Goal: Information Seeking & Learning: Compare options

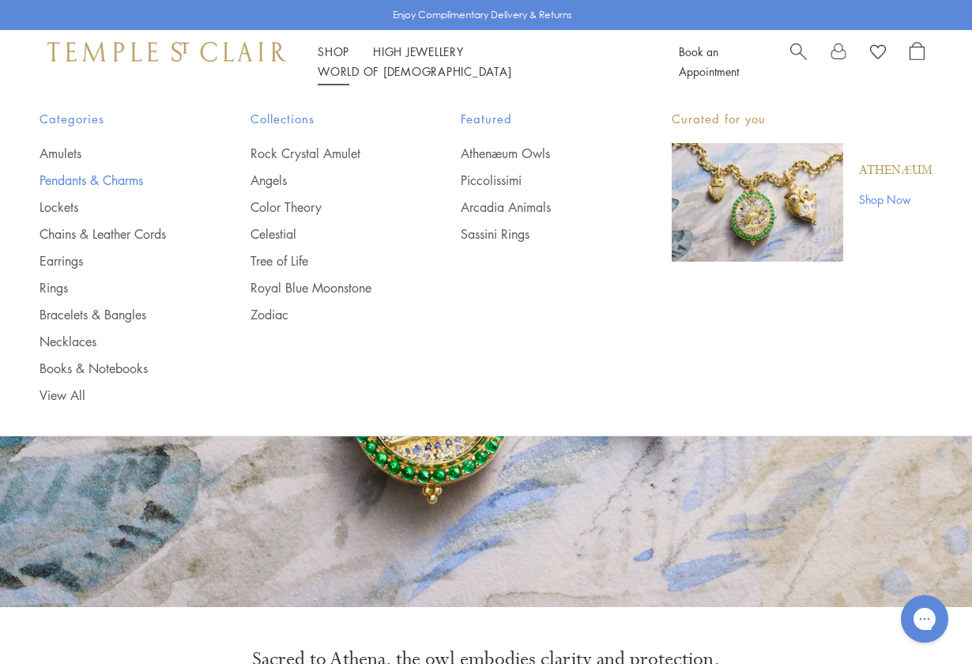
click at [77, 184] on link "Pendants & Charms" at bounding box center [114, 180] width 148 height 17
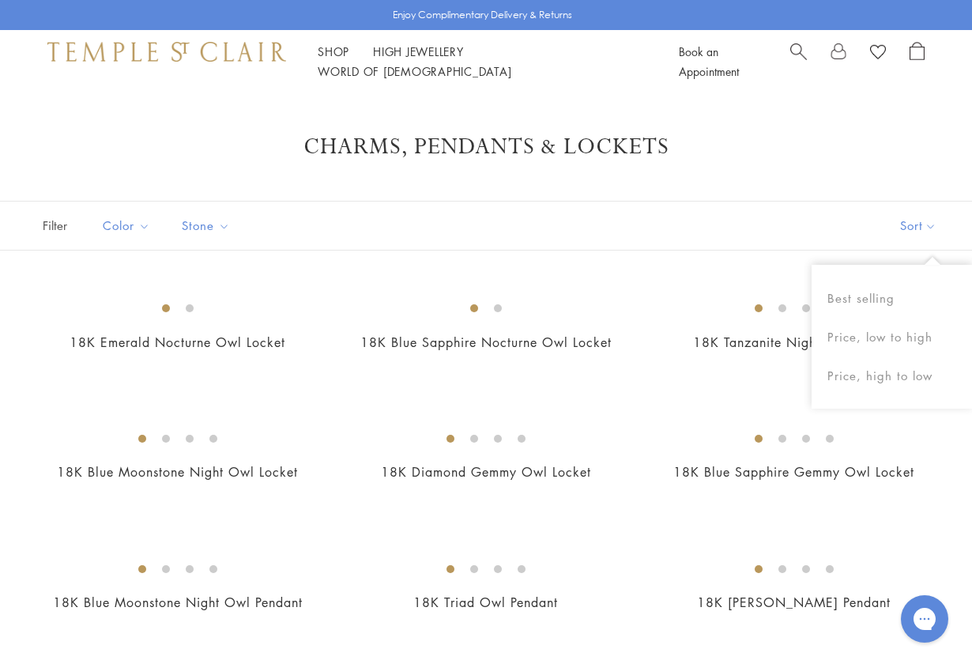
click at [905, 221] on button "Sort" at bounding box center [918, 226] width 107 height 48
click at [884, 332] on button "Price, low to high" at bounding box center [892, 337] width 160 height 39
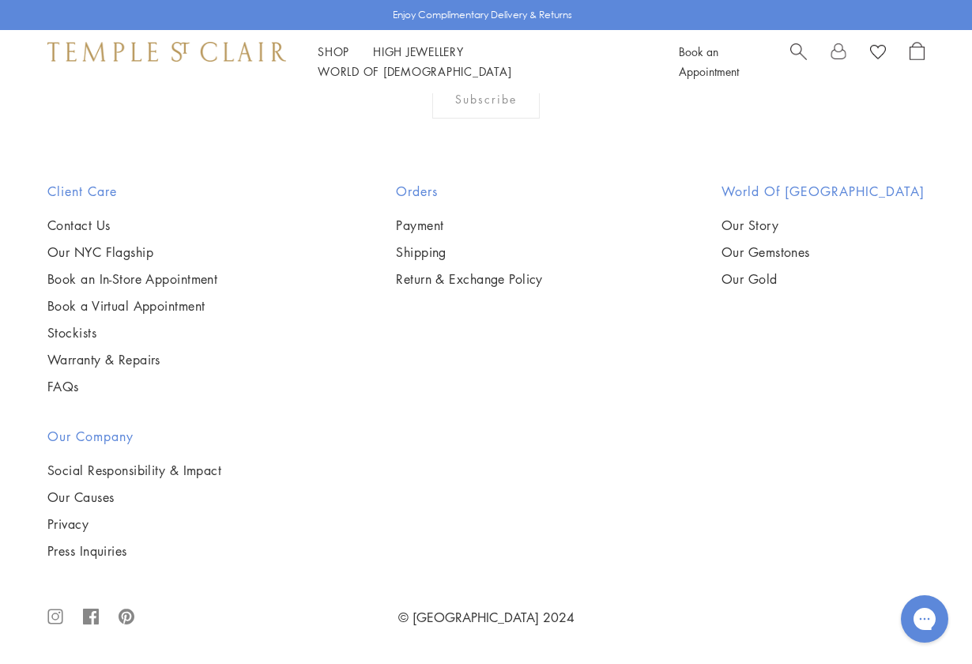
scroll to position [3785, 0]
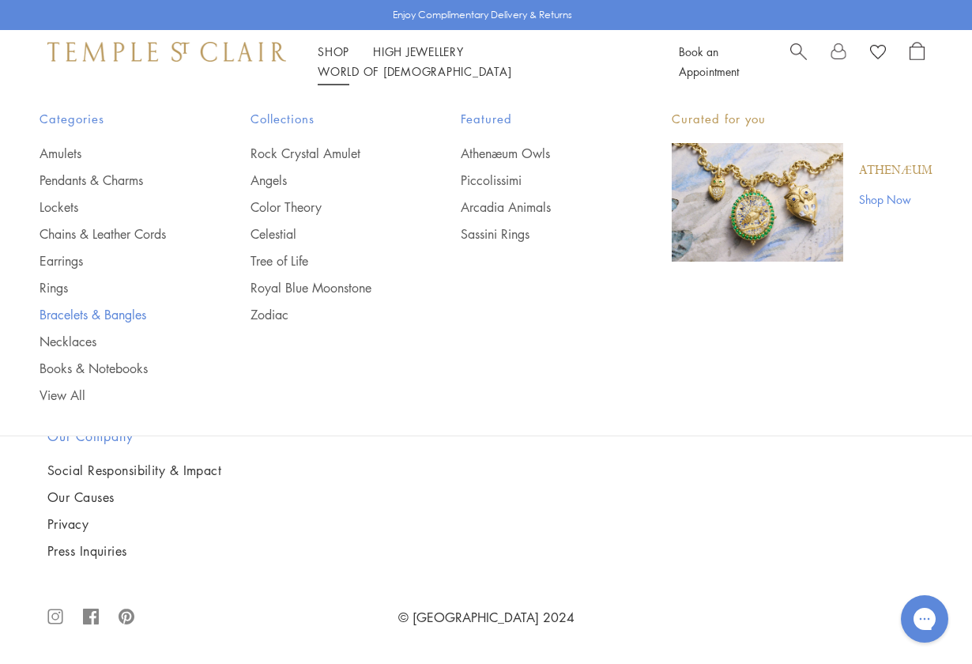
click at [58, 314] on link "Bracelets & Bangles" at bounding box center [114, 314] width 148 height 17
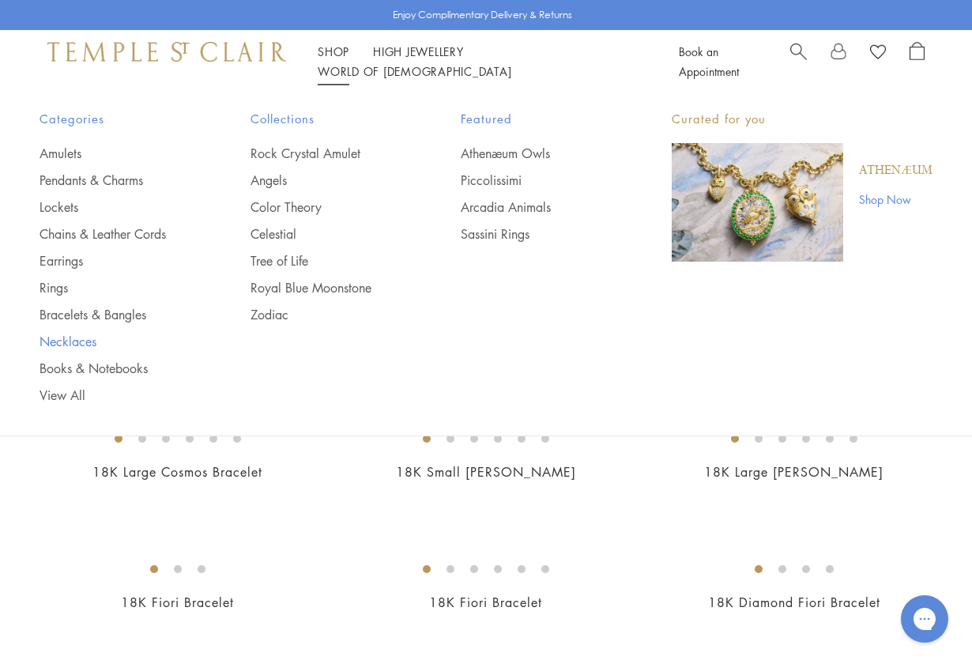
click at [72, 345] on link "Necklaces" at bounding box center [114, 341] width 148 height 17
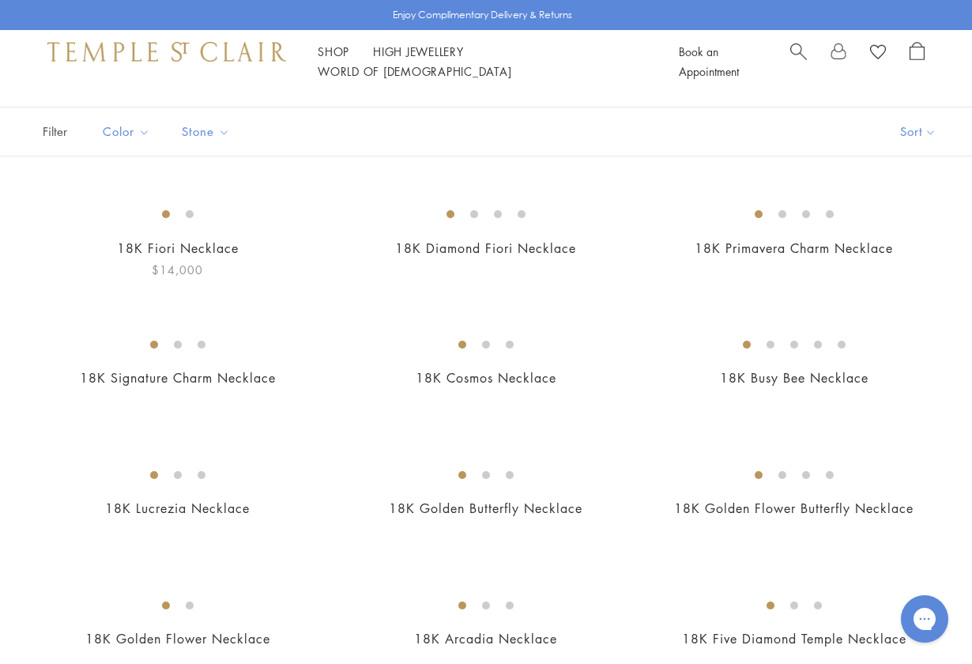
scroll to position [98, 0]
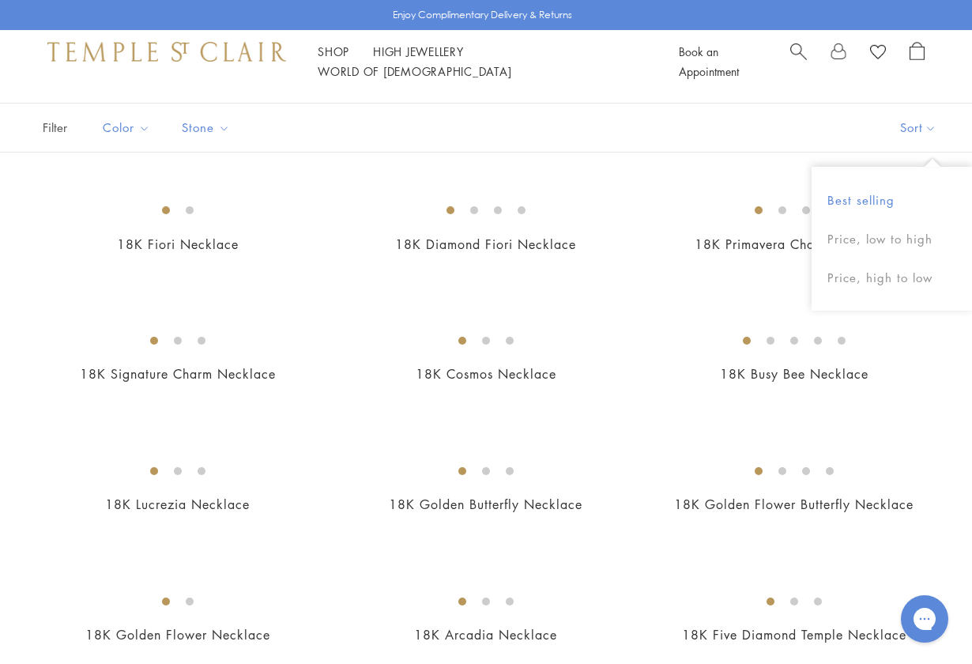
click at [877, 194] on button "Best selling" at bounding box center [892, 200] width 160 height 39
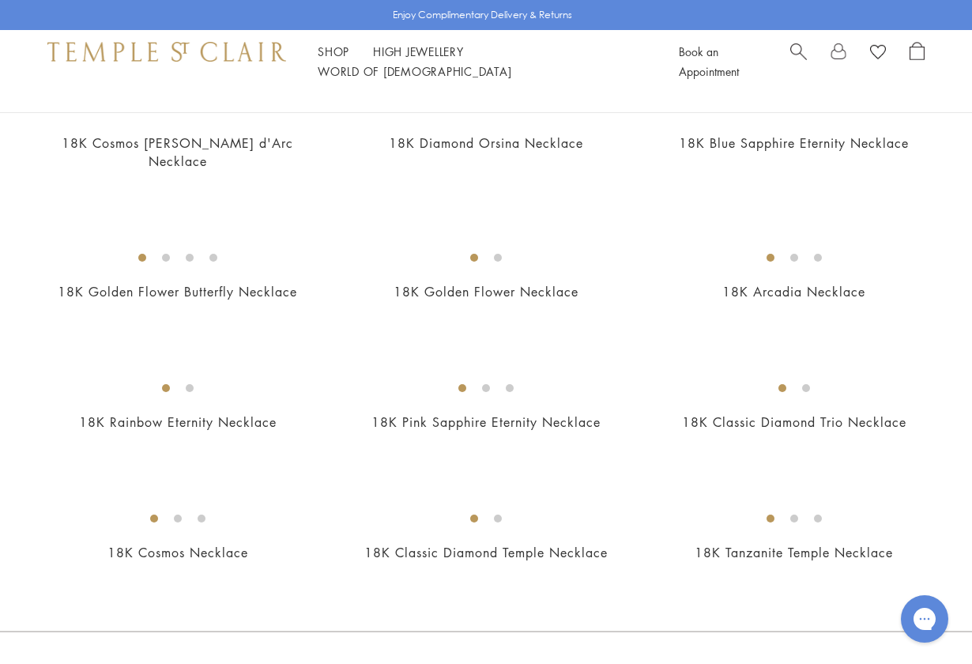
scroll to position [1395, 0]
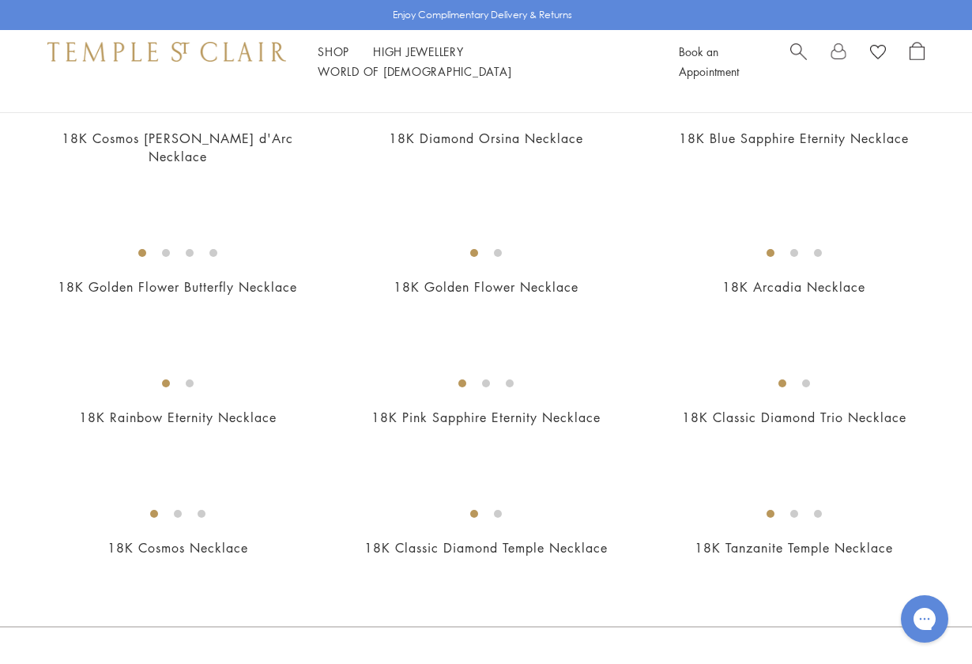
click at [0, 0] on img at bounding box center [0, 0] width 0 height 0
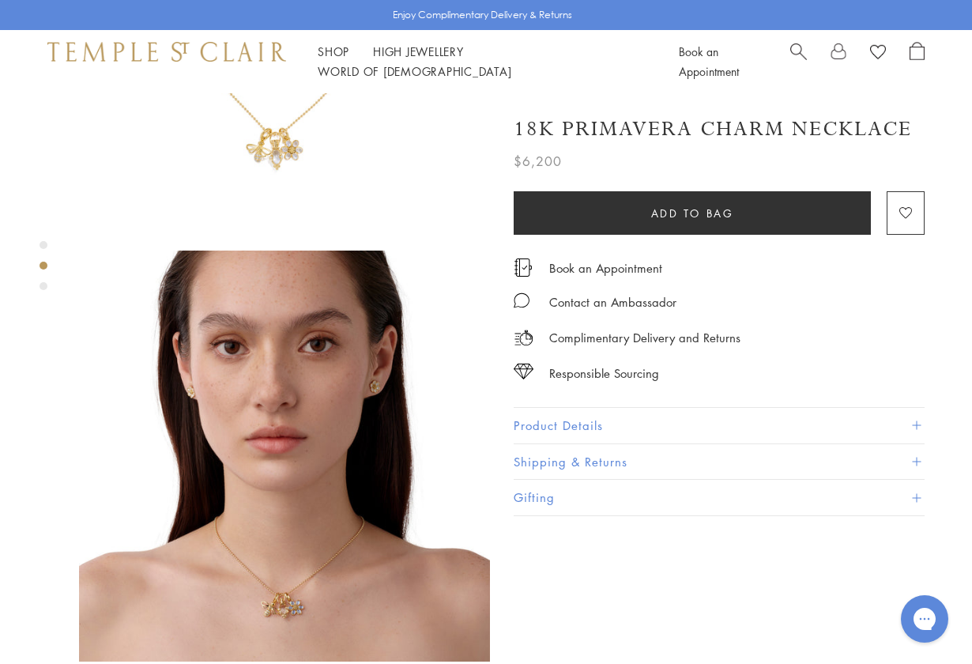
scroll to position [478, 0]
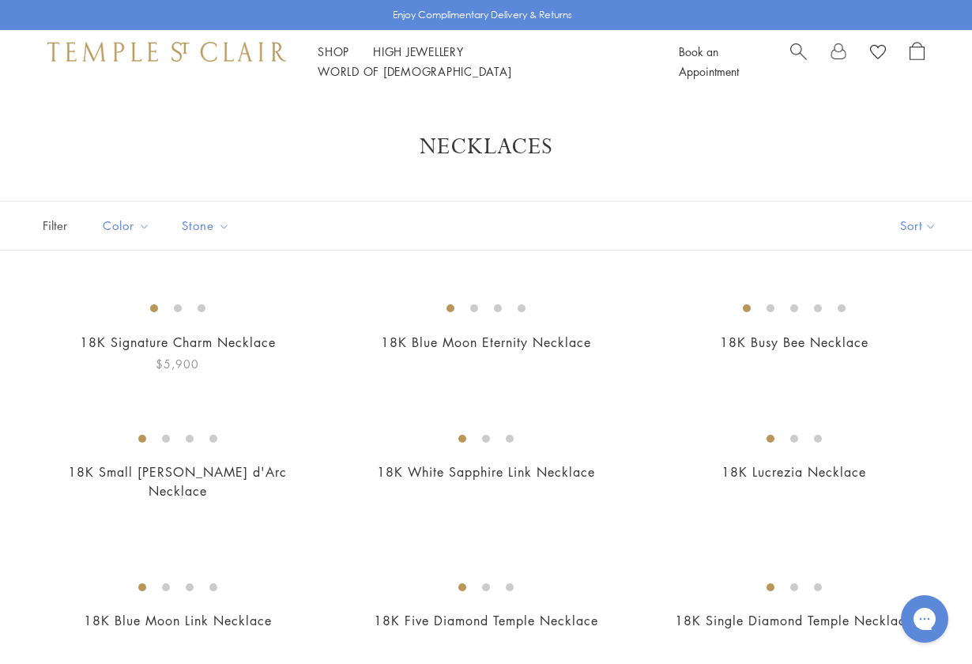
click at [0, 0] on img at bounding box center [0, 0] width 0 height 0
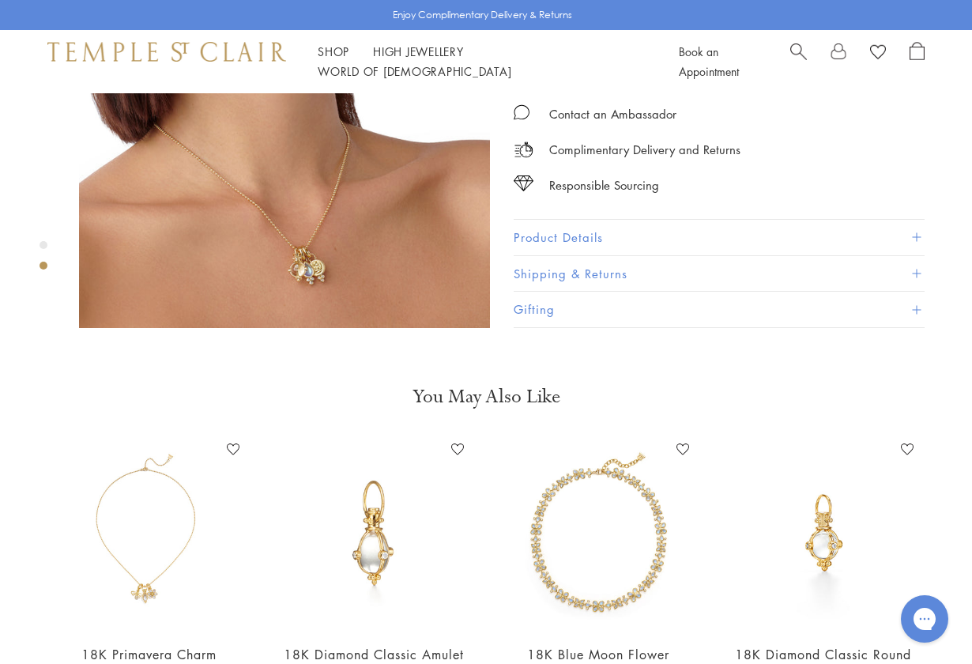
scroll to position [746, 0]
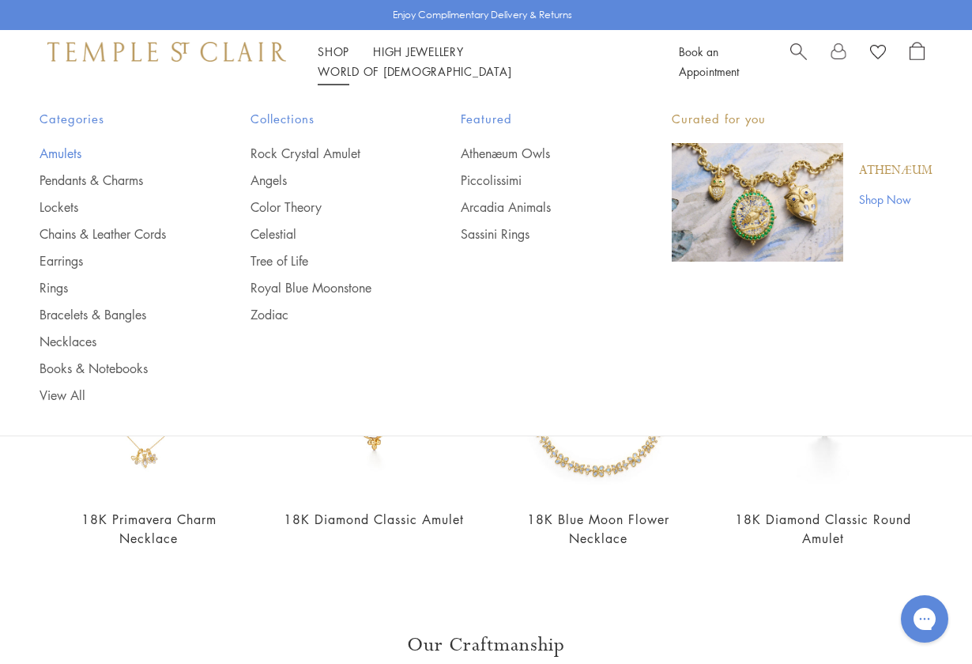
click at [72, 152] on link "Amulets" at bounding box center [114, 153] width 148 height 17
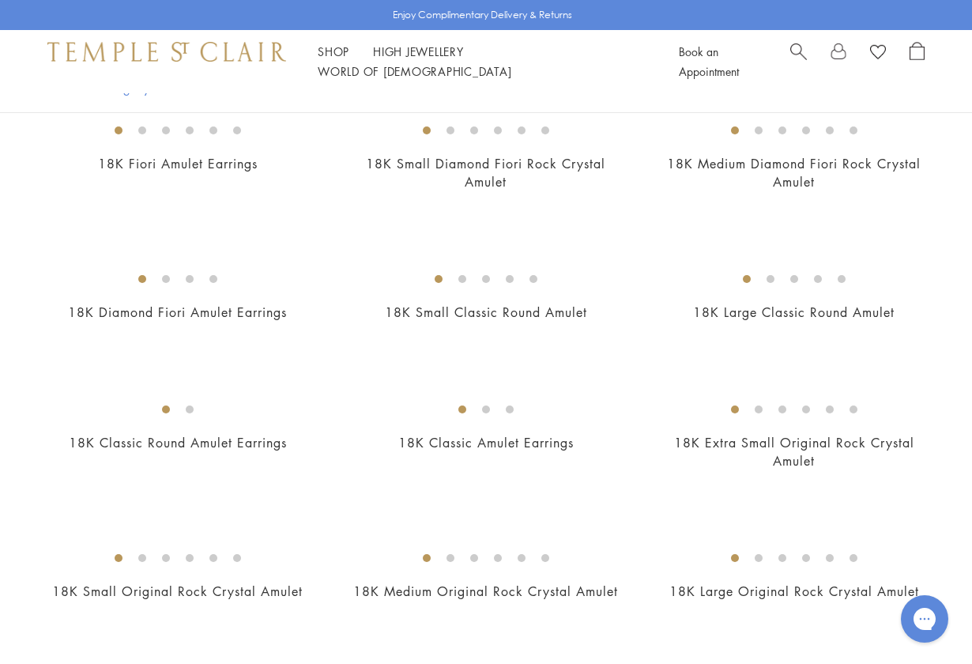
scroll to position [571, 0]
click at [0, 0] on img at bounding box center [0, 0] width 0 height 0
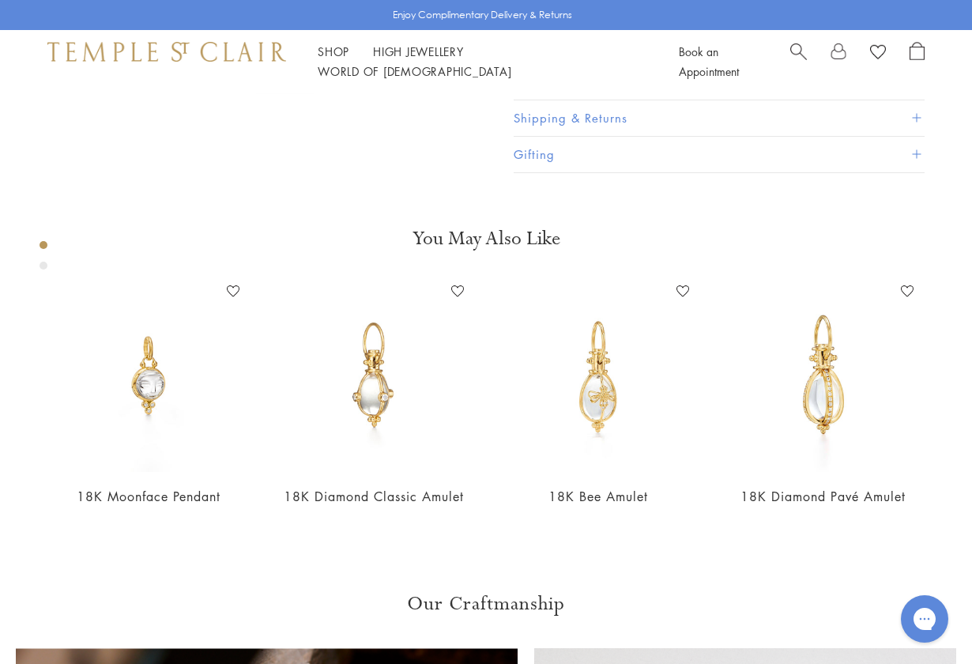
scroll to position [489, 0]
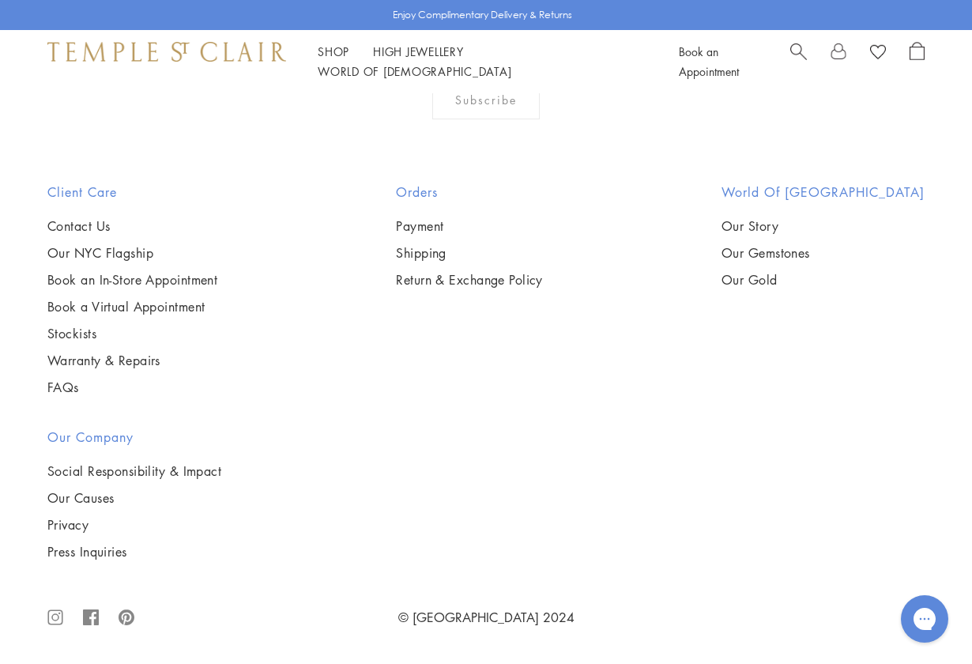
scroll to position [4690, 0]
click at [0, 0] on img at bounding box center [0, 0] width 0 height 0
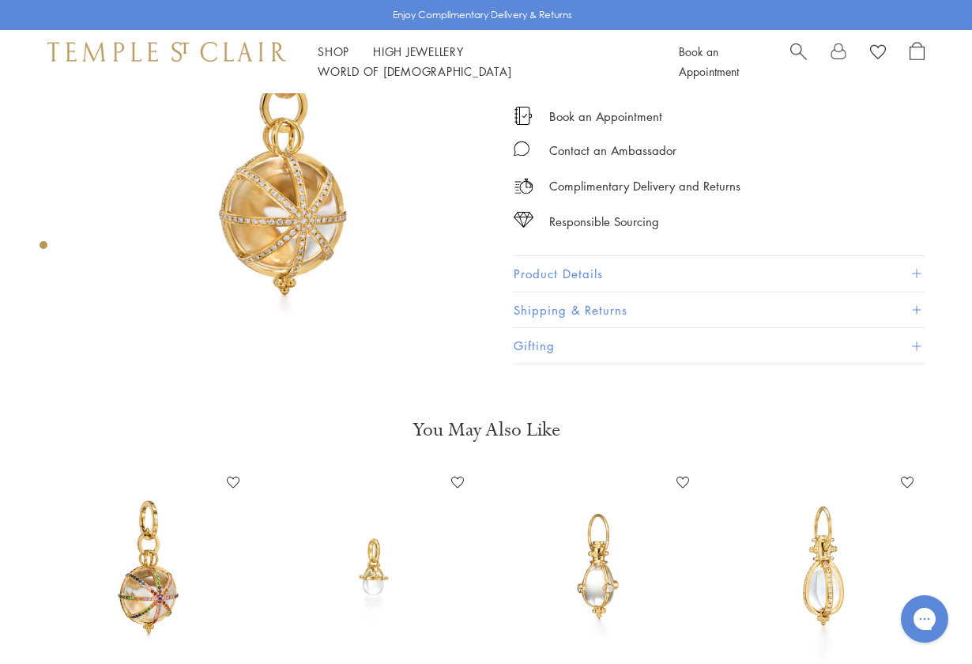
scroll to position [154, 0]
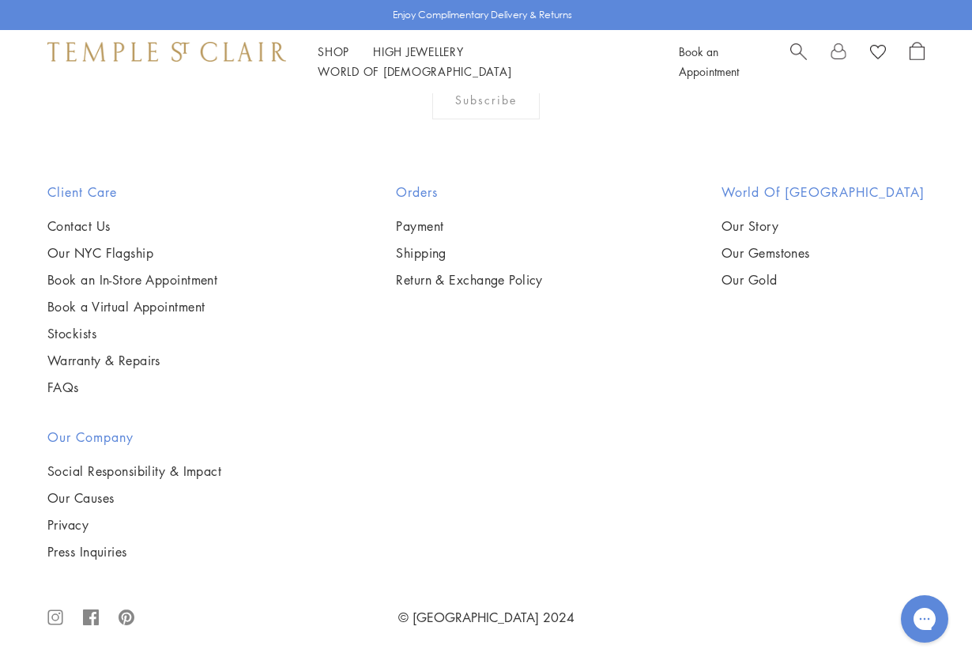
scroll to position [7740, 0]
click at [0, 0] on img at bounding box center [0, 0] width 0 height 0
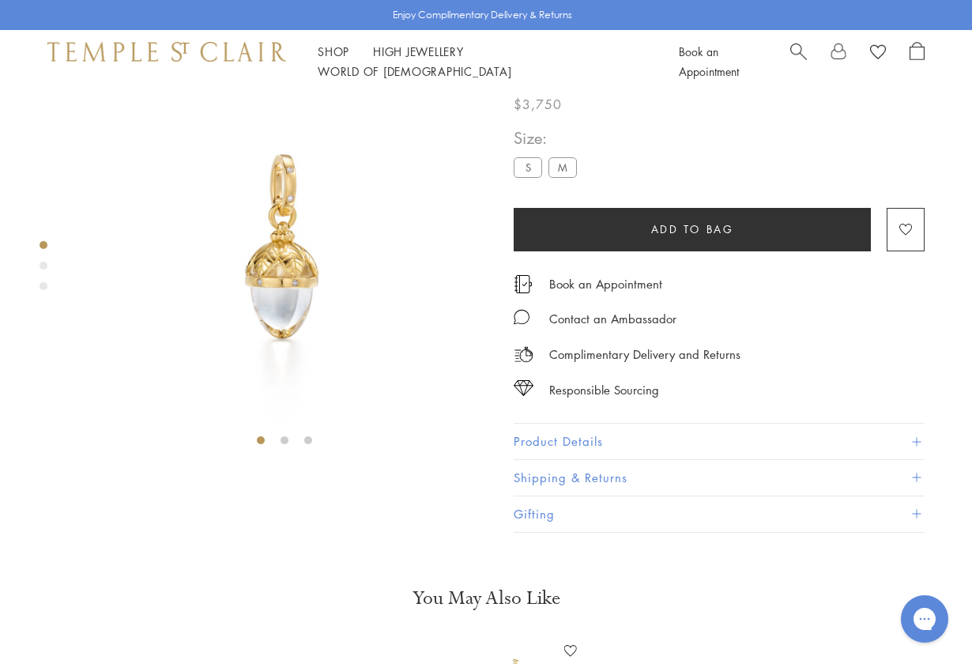
scroll to position [56, 0]
